Goal: Navigation & Orientation: Find specific page/section

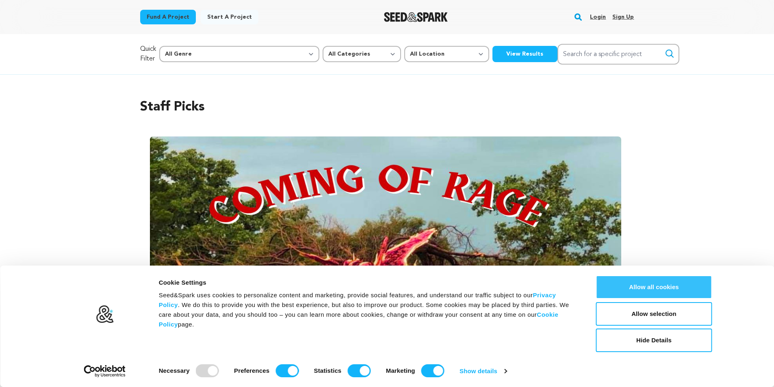
click at [641, 290] on button "Allow all cookies" at bounding box center [654, 287] width 116 height 24
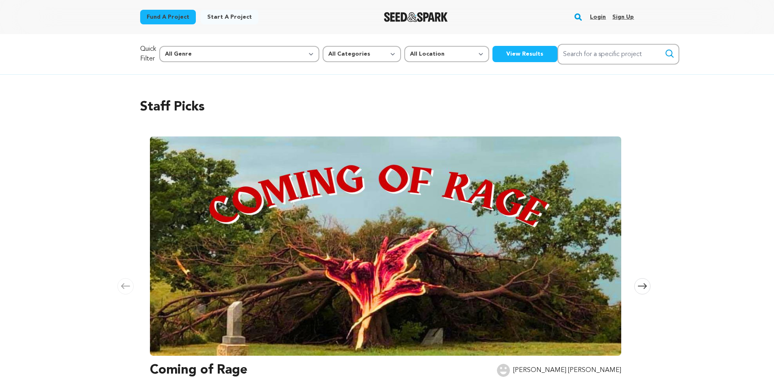
click at [596, 19] on link "Login" at bounding box center [598, 17] width 16 height 13
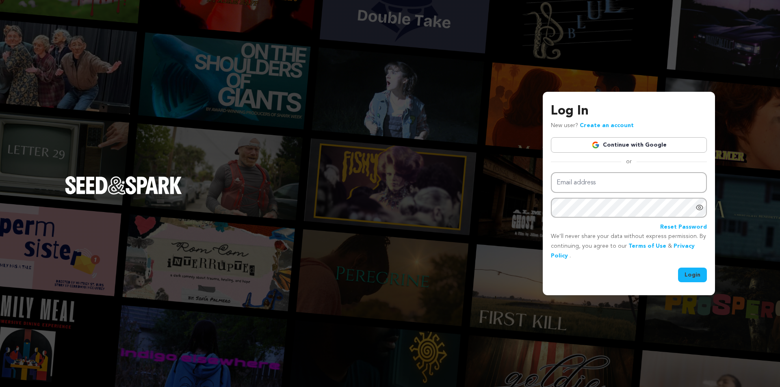
click at [614, 145] on link "Continue with Google" at bounding box center [629, 144] width 156 height 15
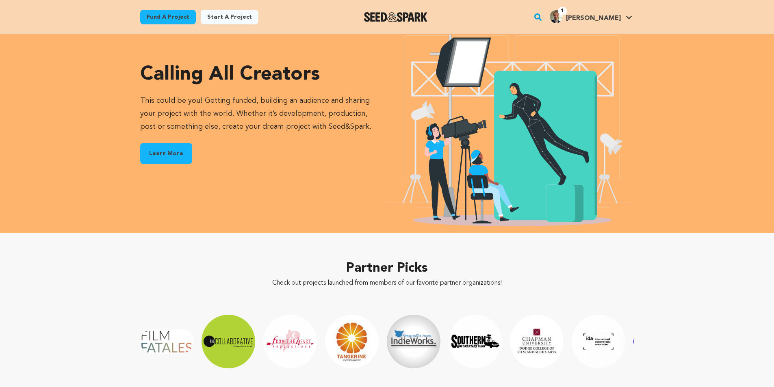
scroll to position [1096, 0]
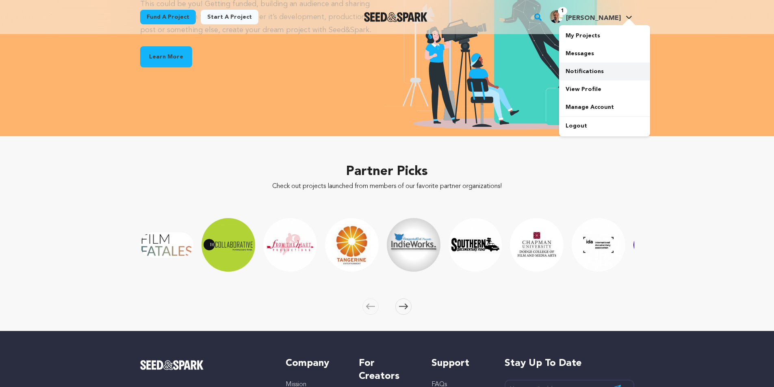
click at [584, 72] on link "Notifications" at bounding box center [604, 72] width 91 height 18
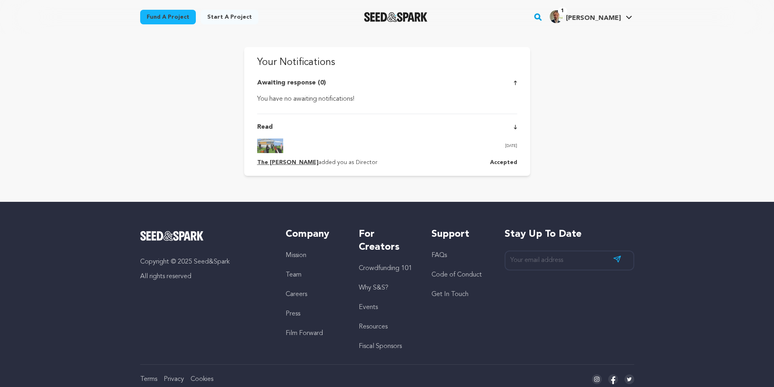
click at [517, 128] on div "Your Notifications Awaiting response (0) You have no awaiting notifications! Re…" at bounding box center [387, 111] width 286 height 129
click at [586, 37] on link "My Projects" at bounding box center [604, 36] width 91 height 18
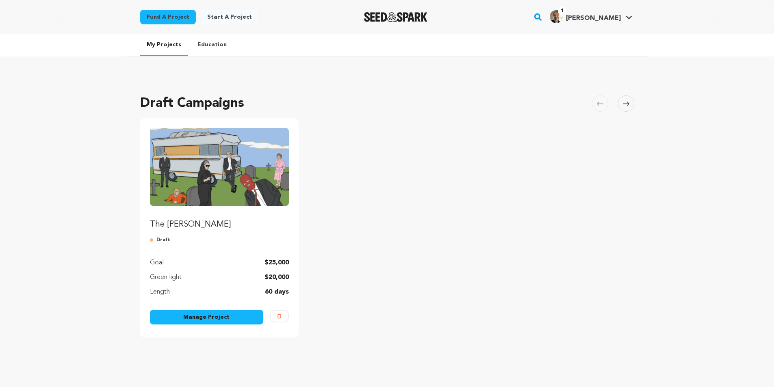
click at [225, 179] on img "Fund The Olsen Cannonball" at bounding box center [219, 167] width 139 height 78
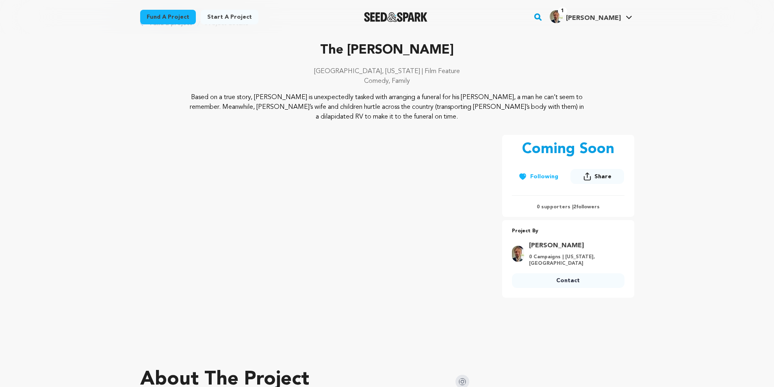
scroll to position [162, 0]
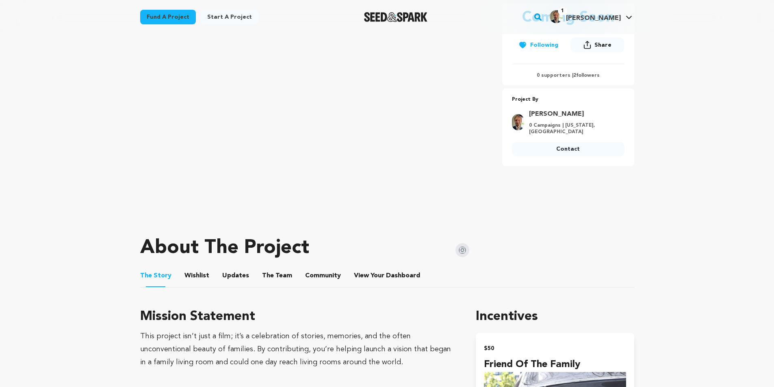
click at [200, 278] on button "Wishlist" at bounding box center [196, 277] width 19 height 19
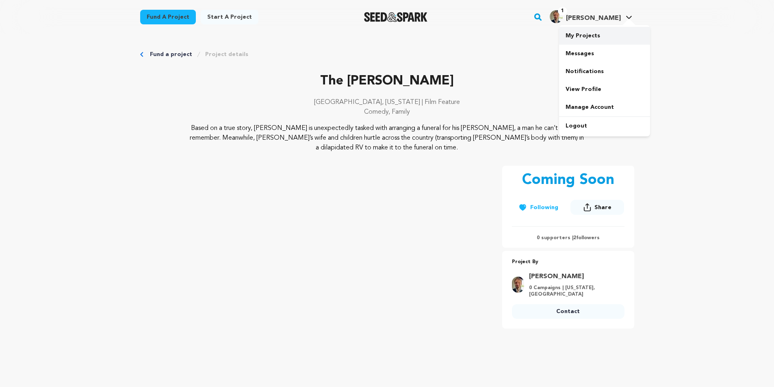
click at [579, 35] on link "My Projects" at bounding box center [604, 36] width 91 height 18
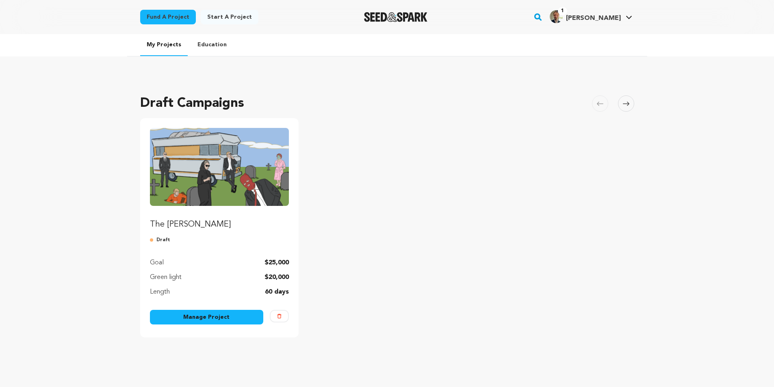
click at [186, 145] on img "Fund The Olsen Cannonball" at bounding box center [219, 167] width 139 height 78
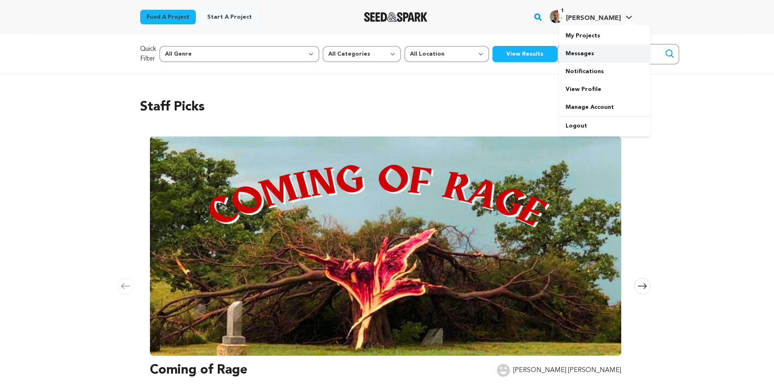
click at [576, 53] on link "Messages" at bounding box center [604, 54] width 91 height 18
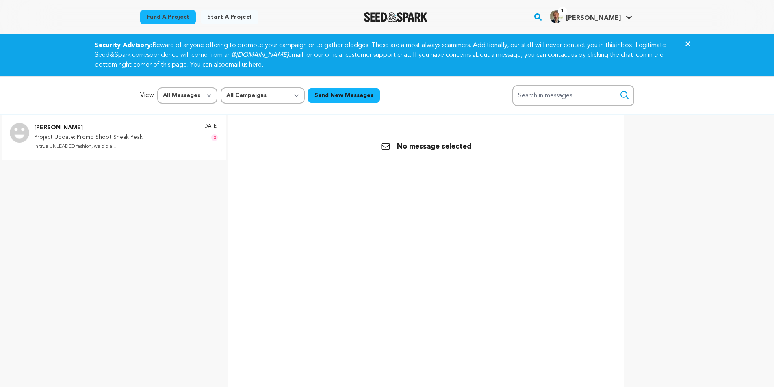
click at [207, 135] on div "[DATE] 2" at bounding box center [210, 137] width 15 height 28
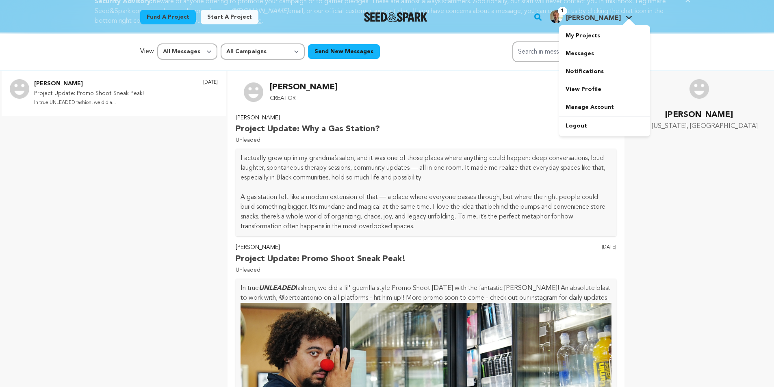
scroll to position [40, 0]
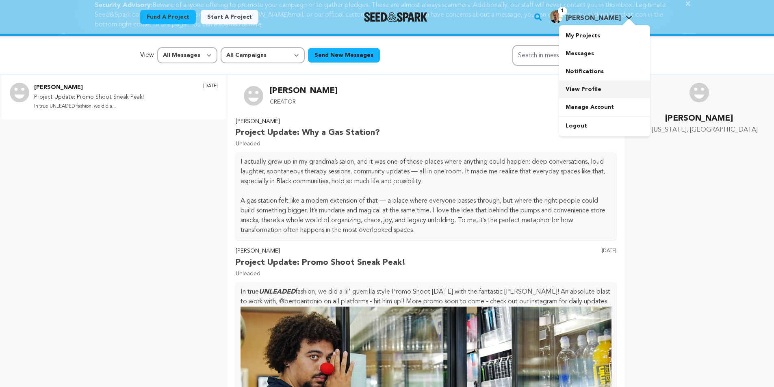
click at [583, 86] on link "View Profile" at bounding box center [604, 89] width 91 height 18
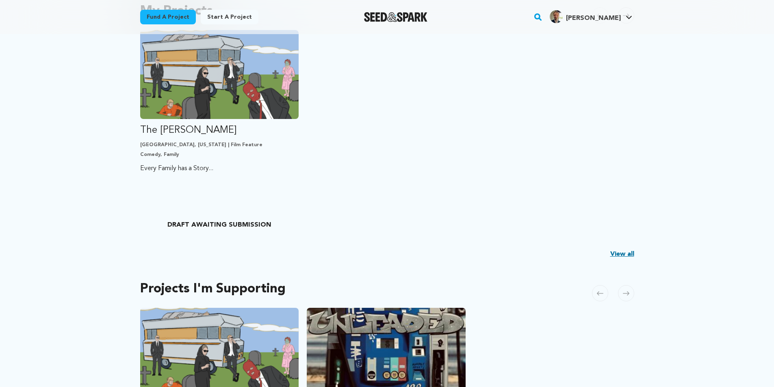
scroll to position [203, 0]
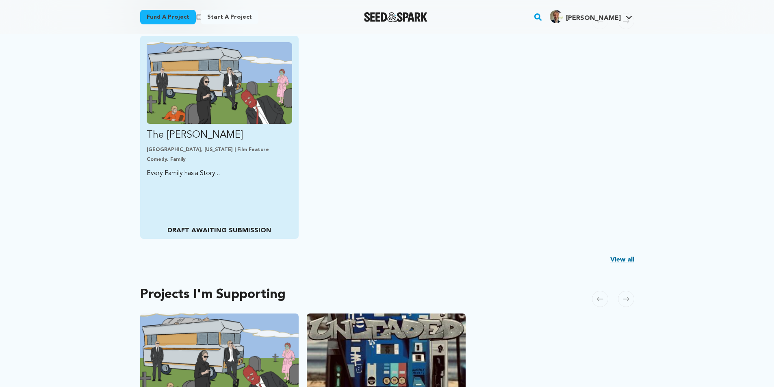
click at [225, 231] on p "DRAFT AWAITING SUBMISSION" at bounding box center [219, 231] width 145 height 10
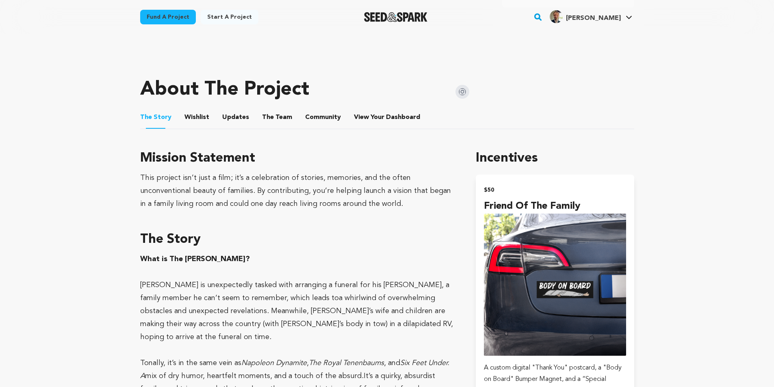
scroll to position [365, 0]
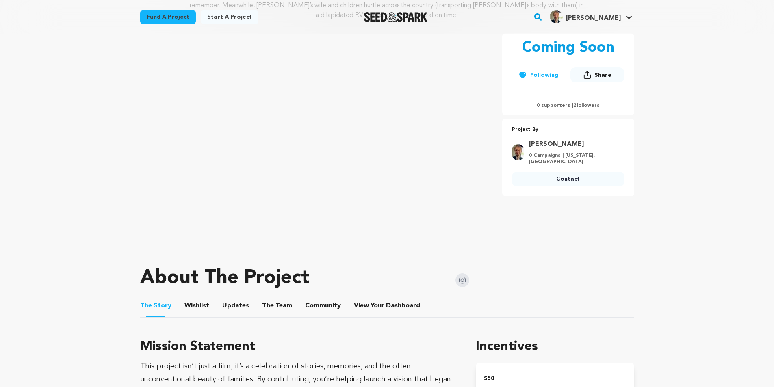
scroll to position [122, 0]
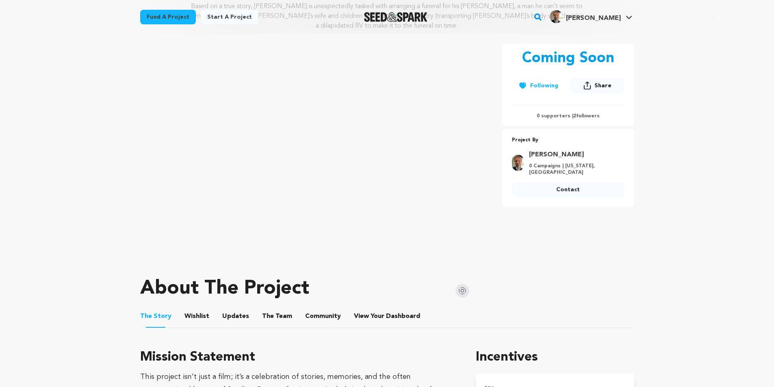
click at [466, 290] on img at bounding box center [462, 291] width 14 height 14
